Goal: Navigation & Orientation: Find specific page/section

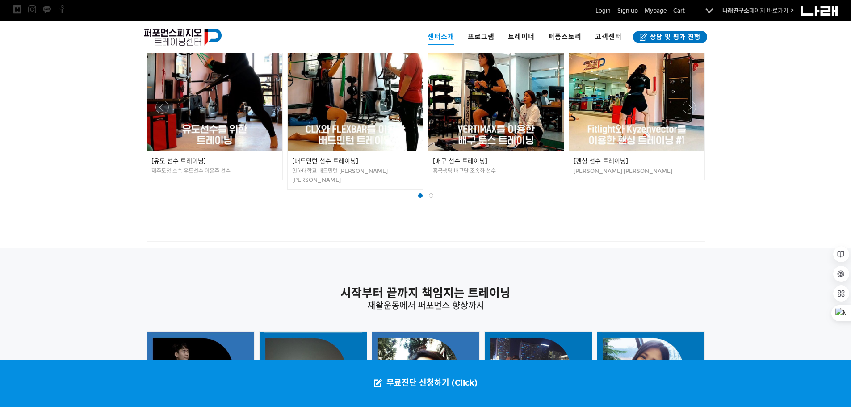
scroll to position [2615, 0]
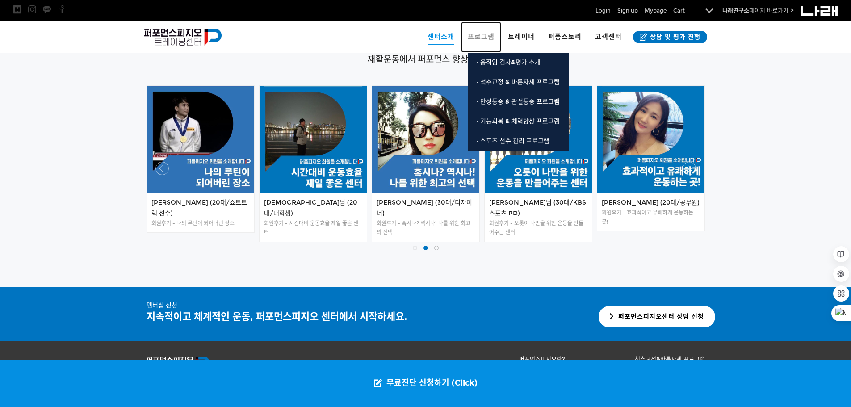
click at [482, 30] on link "프로그램" at bounding box center [481, 36] width 40 height 31
